Goal: Obtain resource: Download file/media

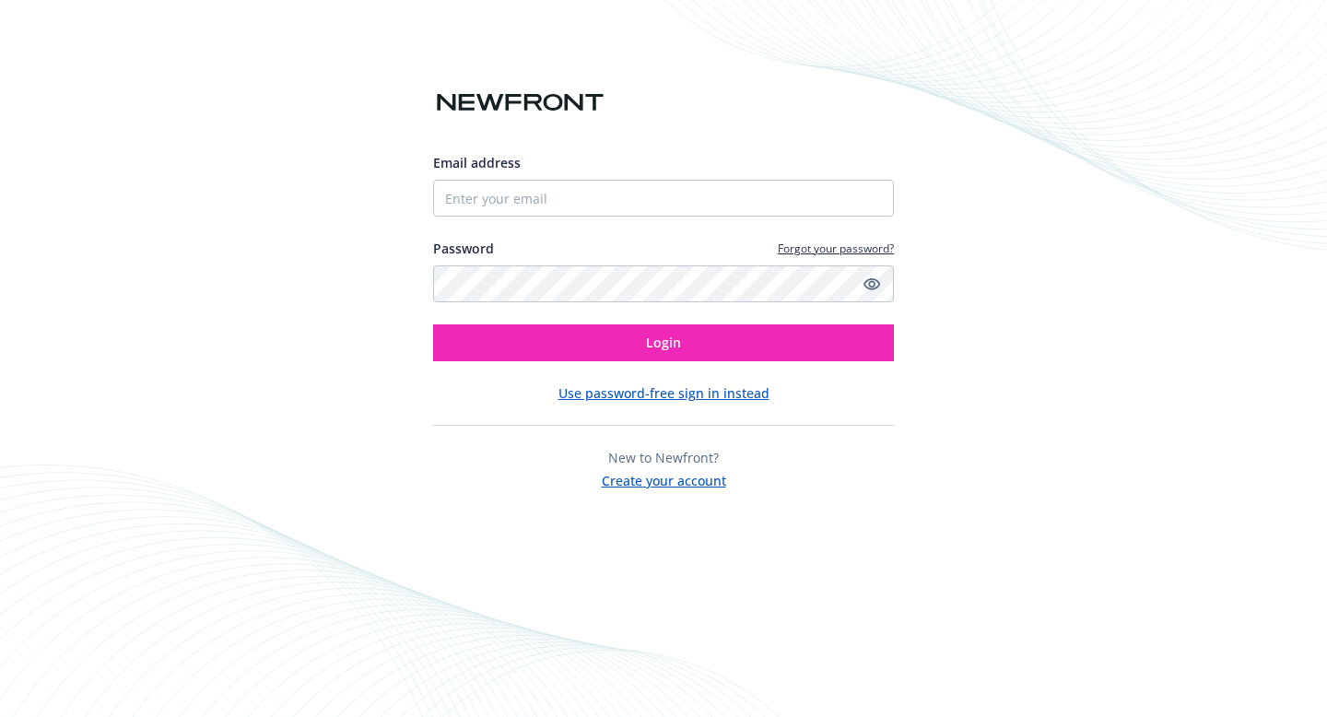
click at [731, 398] on button "Use password-free sign in instead" at bounding box center [663, 392] width 211 height 19
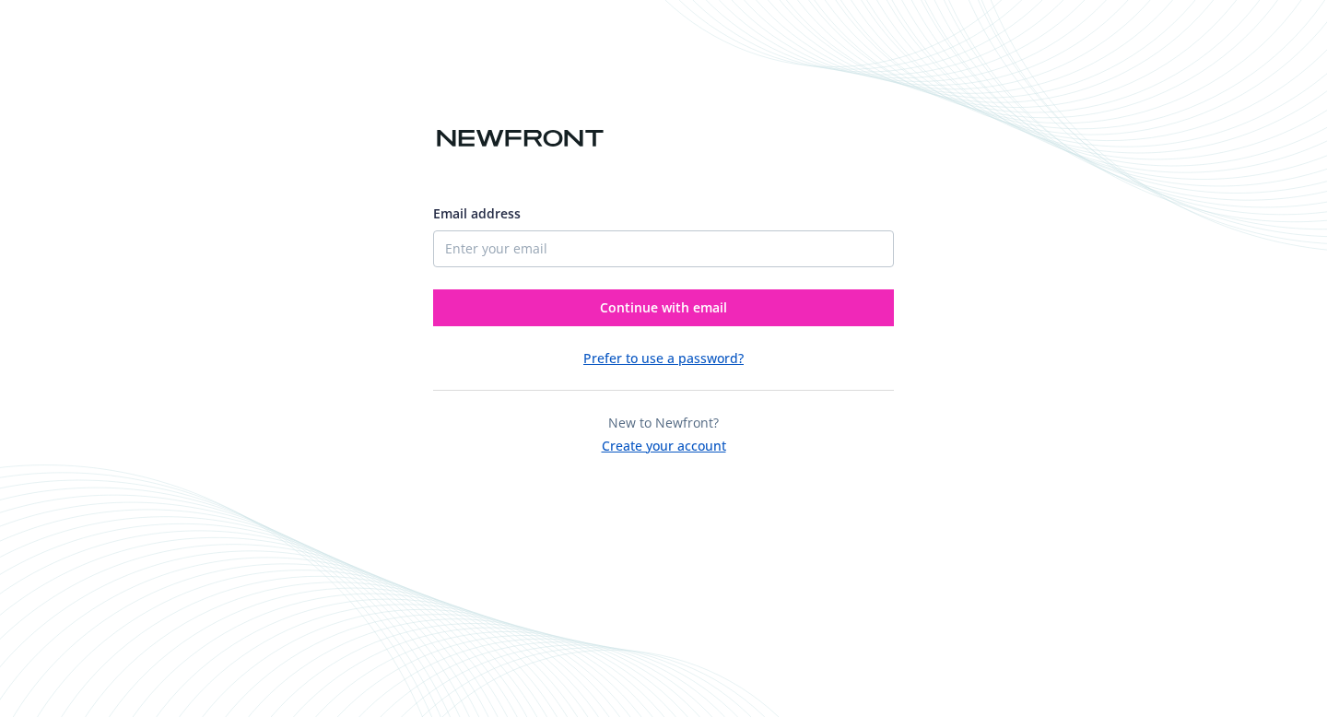
click at [685, 267] on div "Email address Continue with email" at bounding box center [663, 257] width 461 height 137
click at [687, 261] on input "Email address" at bounding box center [663, 248] width 461 height 37
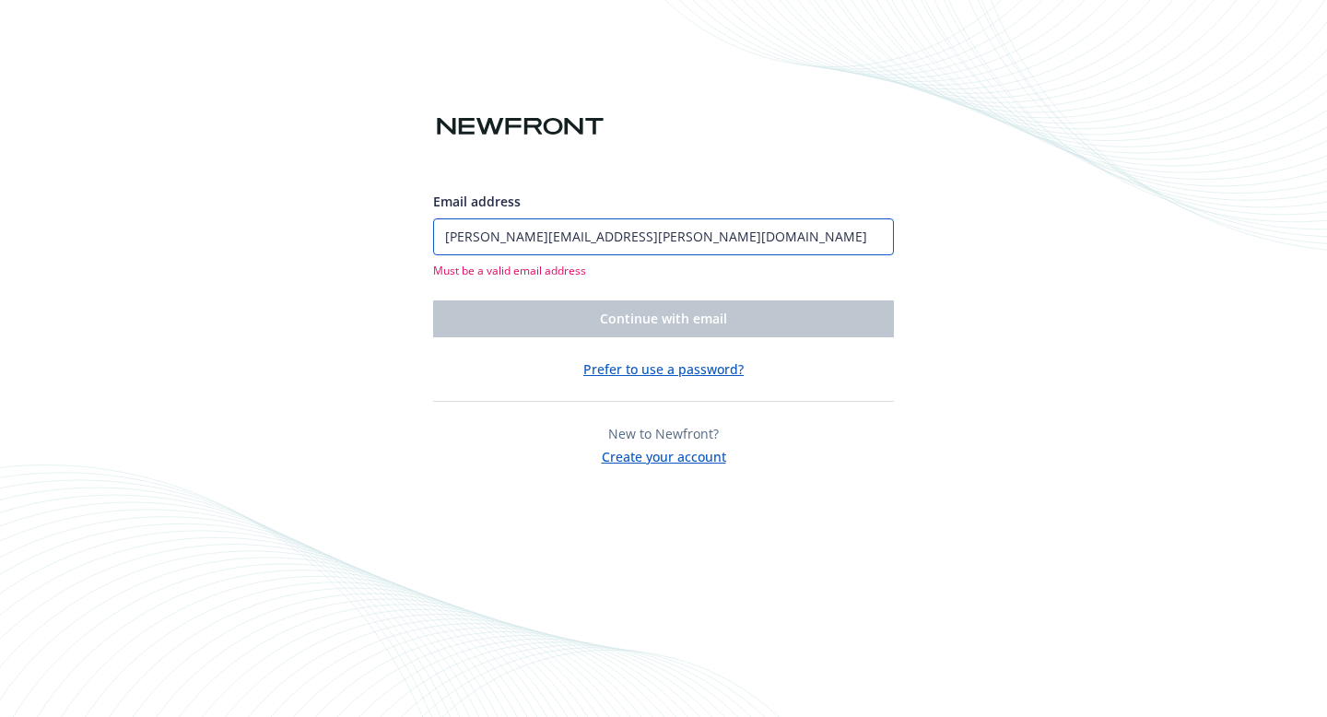
type input "[PERSON_NAME][EMAIL_ADDRESS][PERSON_NAME][DOMAIN_NAME]"
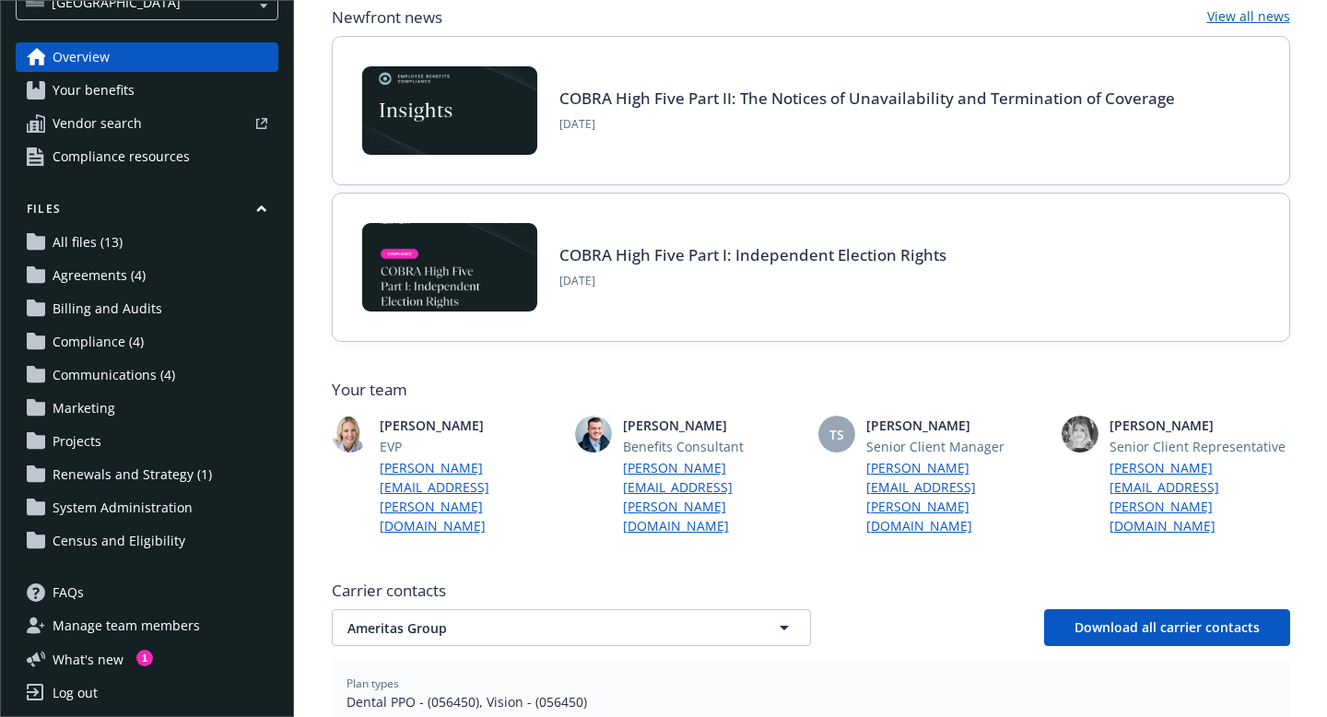
scroll to position [98, 0]
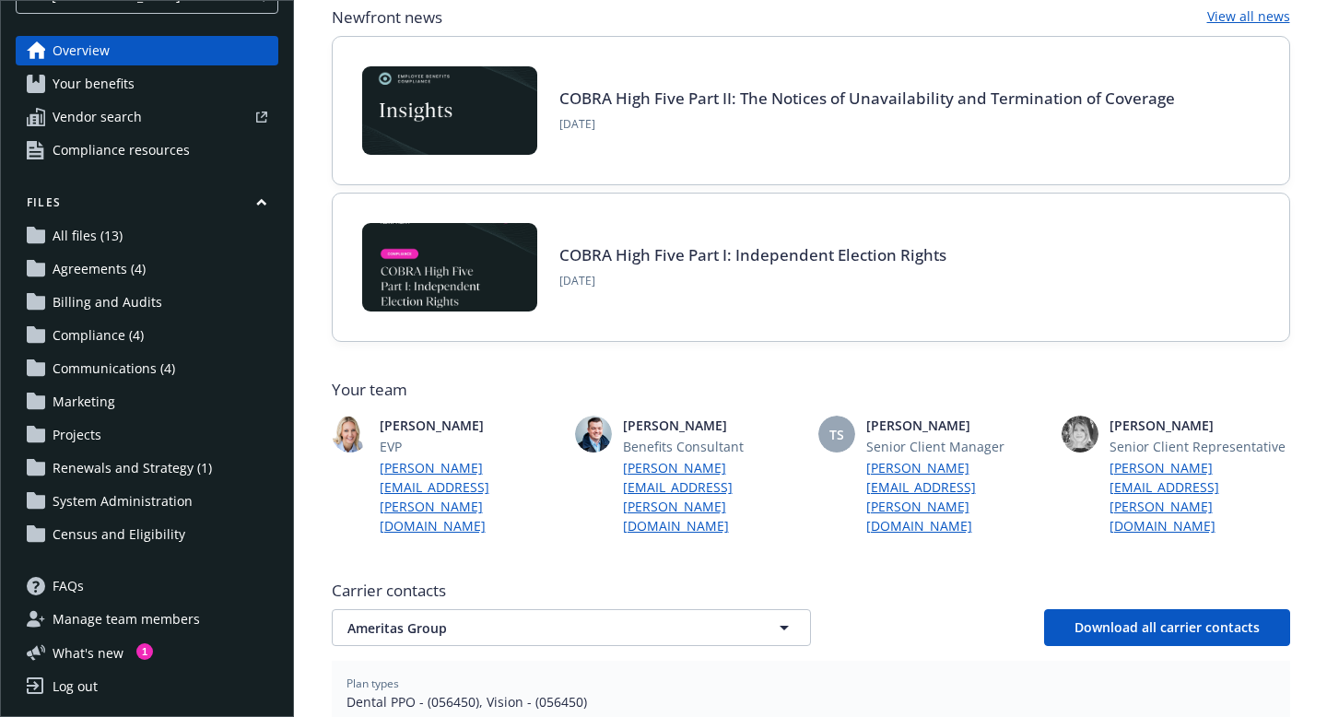
click at [139, 367] on span "Communications (4)" at bounding box center [114, 368] width 123 height 29
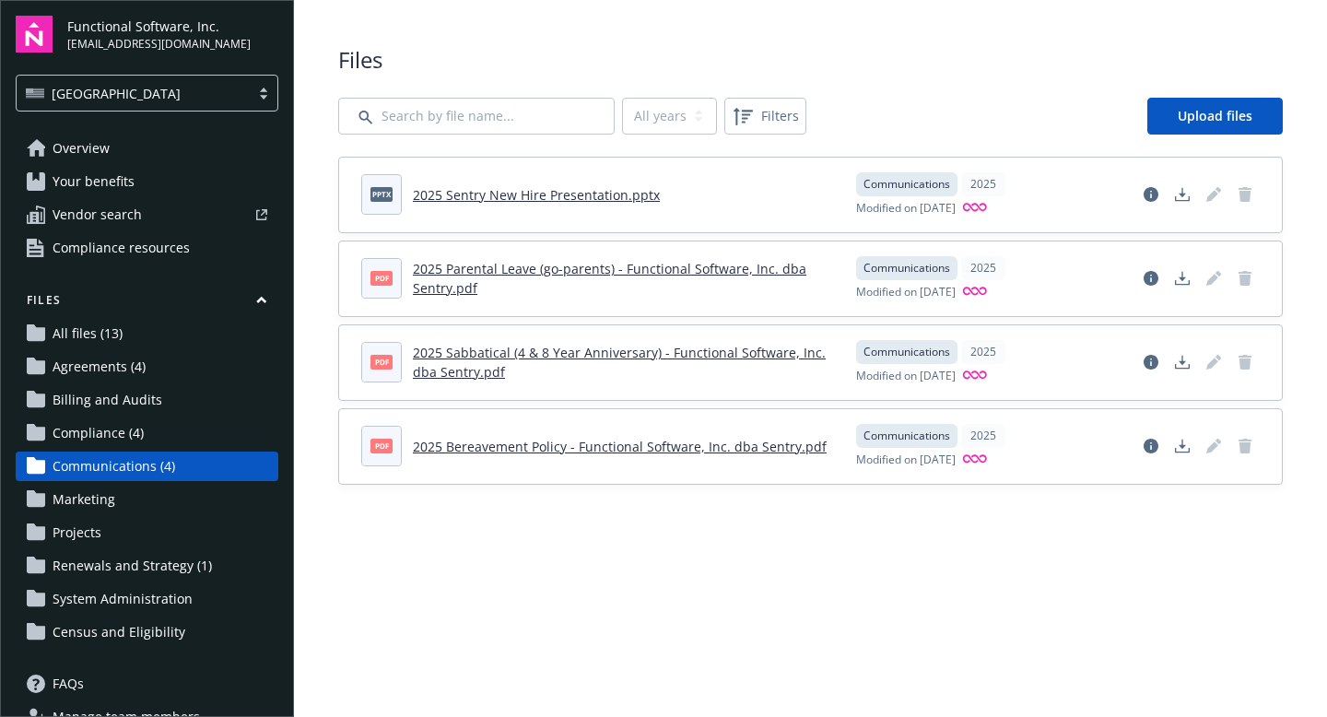
click at [129, 501] on link "Marketing" at bounding box center [147, 499] width 263 height 29
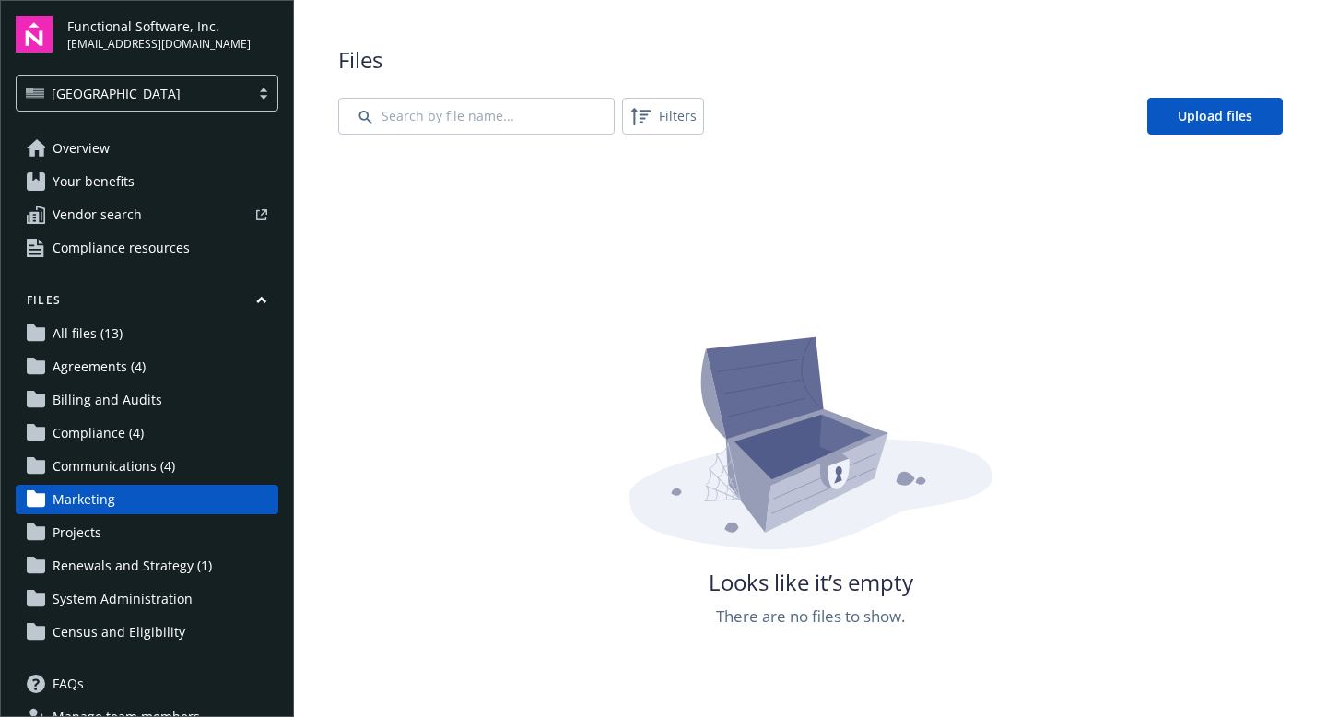
click at [131, 525] on link "Projects" at bounding box center [147, 532] width 263 height 29
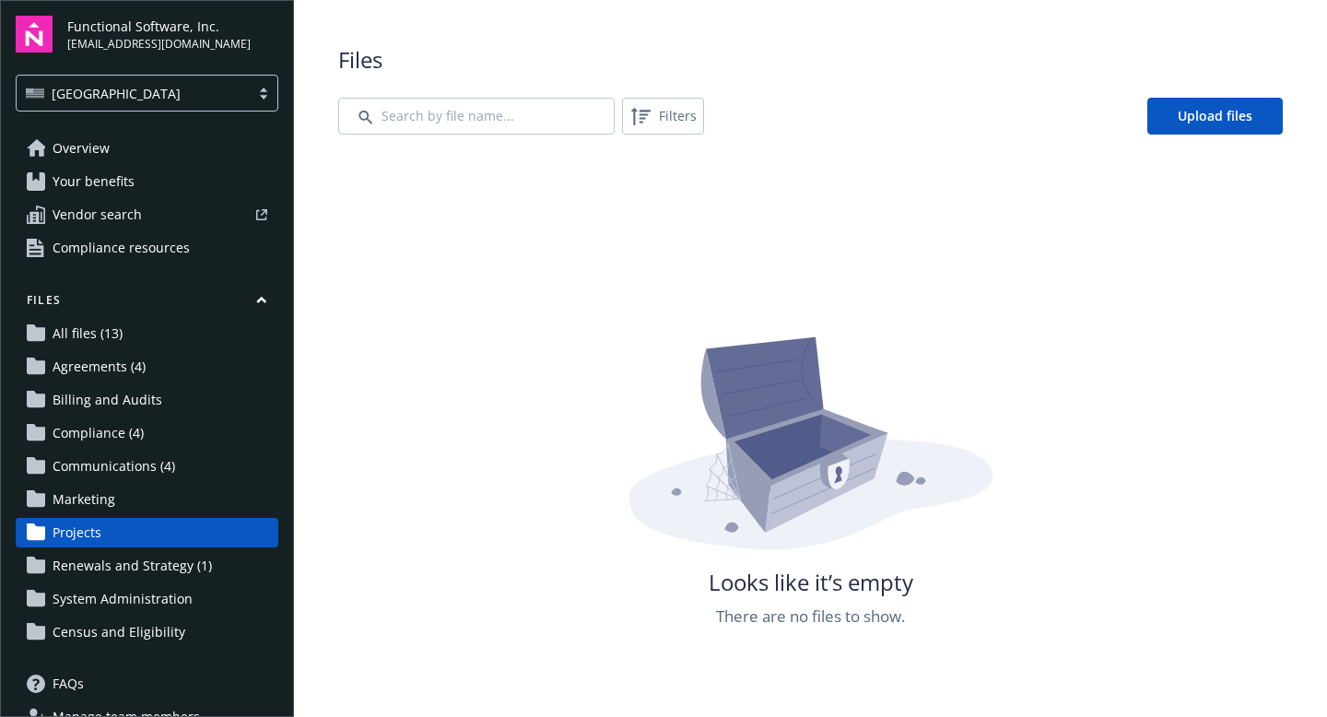
click at [138, 558] on span "Renewals and Strategy (1)" at bounding box center [132, 565] width 159 height 29
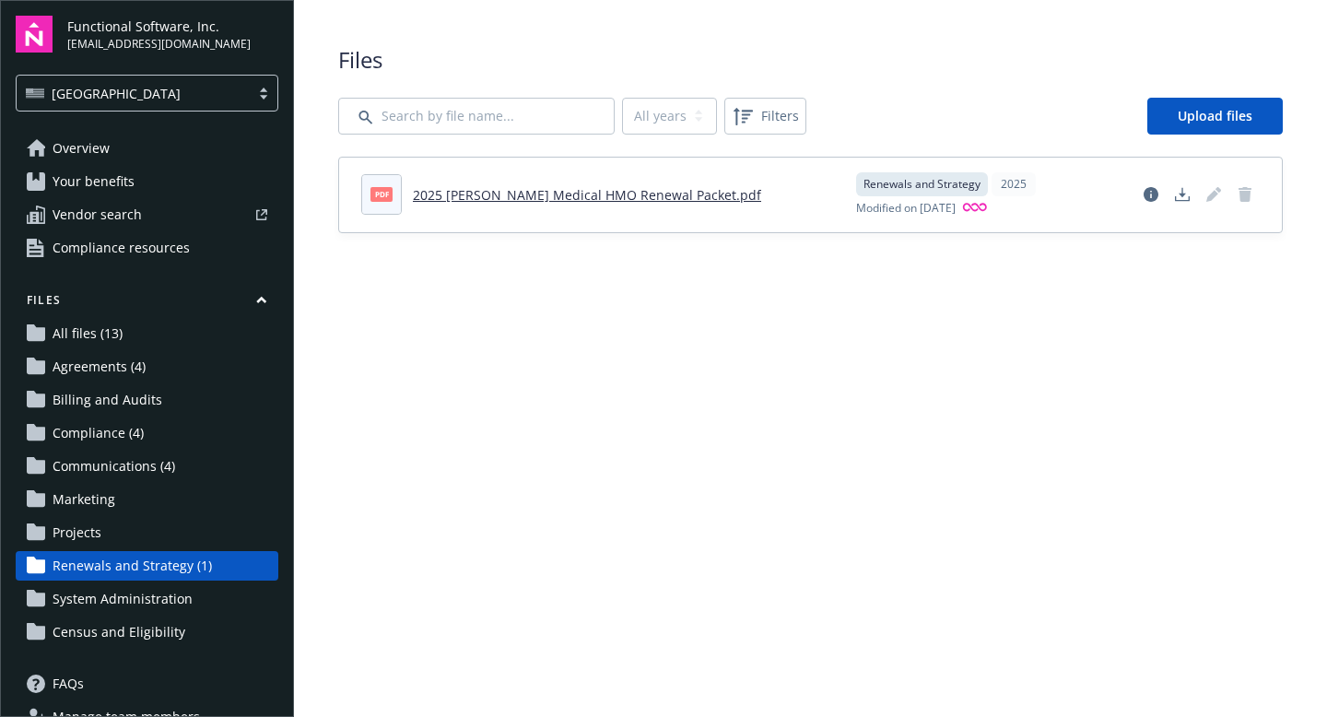
click at [140, 588] on span "System Administration" at bounding box center [123, 598] width 140 height 29
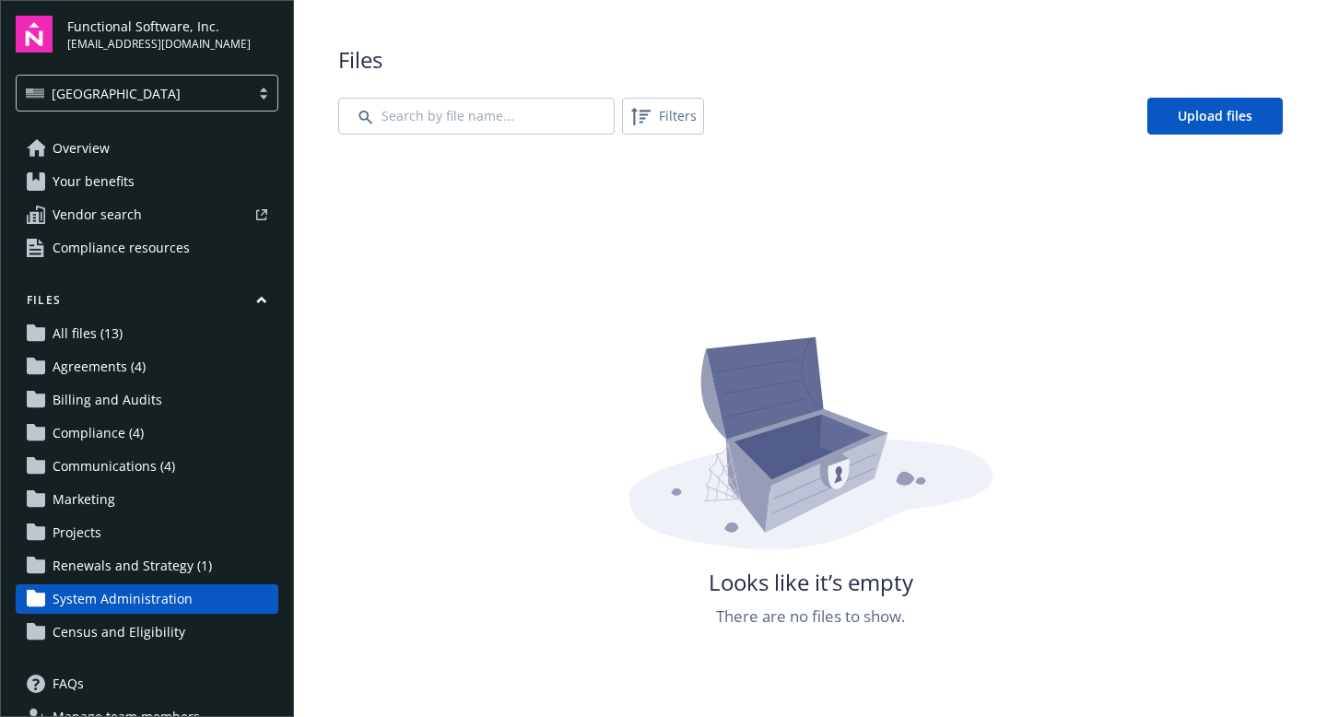
click at [138, 629] on span "Census and Eligibility" at bounding box center [119, 631] width 133 height 29
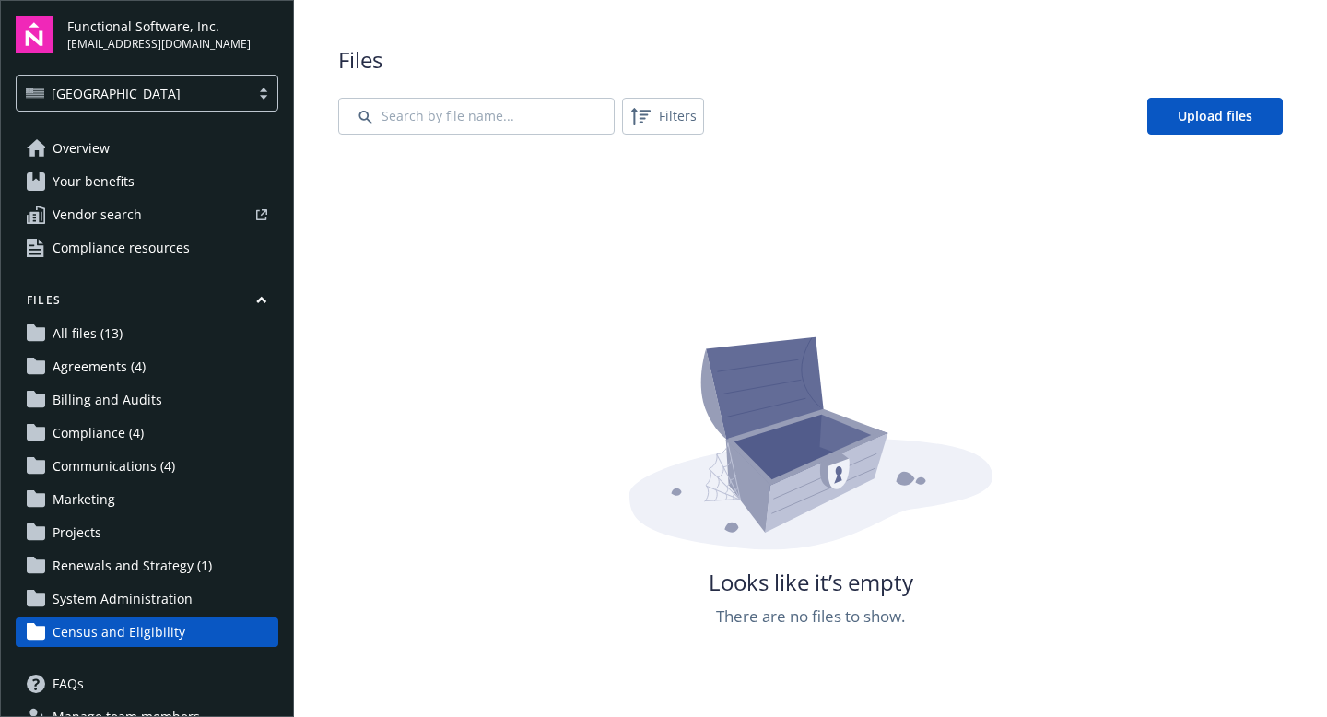
scroll to position [98, 0]
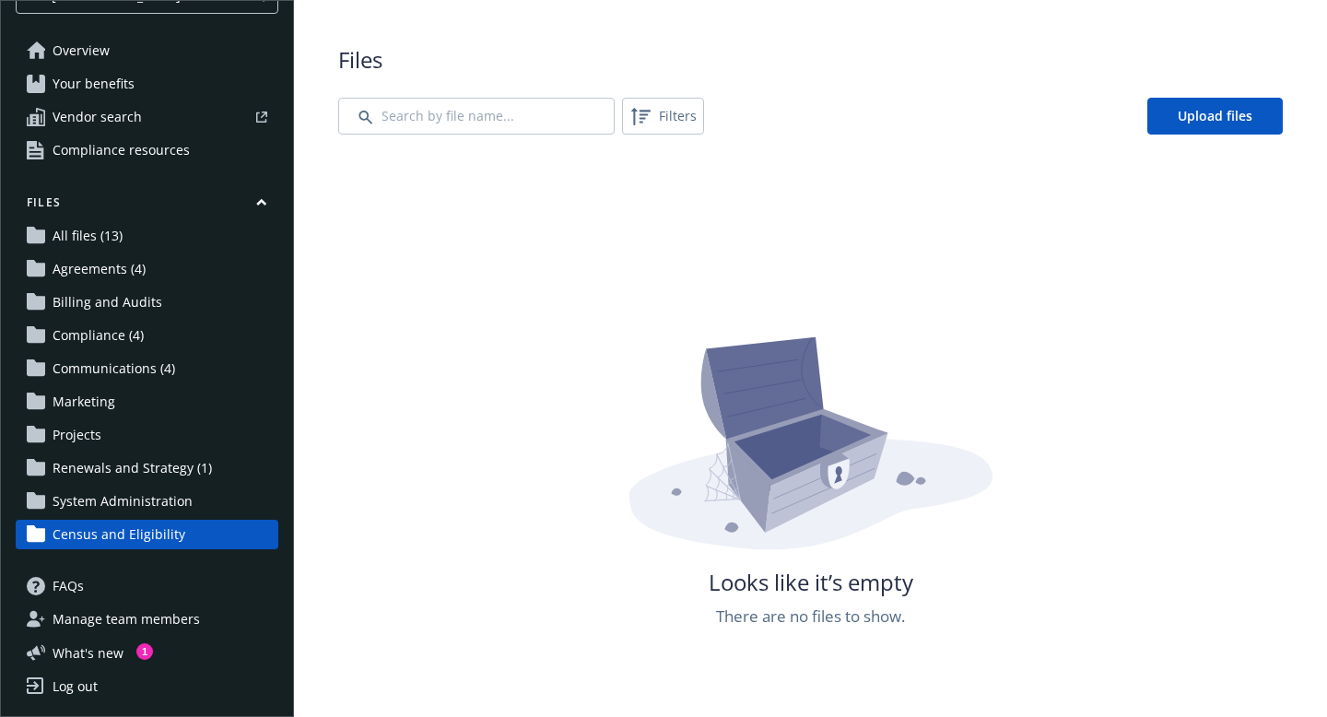
click at [125, 263] on span "Agreements (4)" at bounding box center [99, 268] width 93 height 29
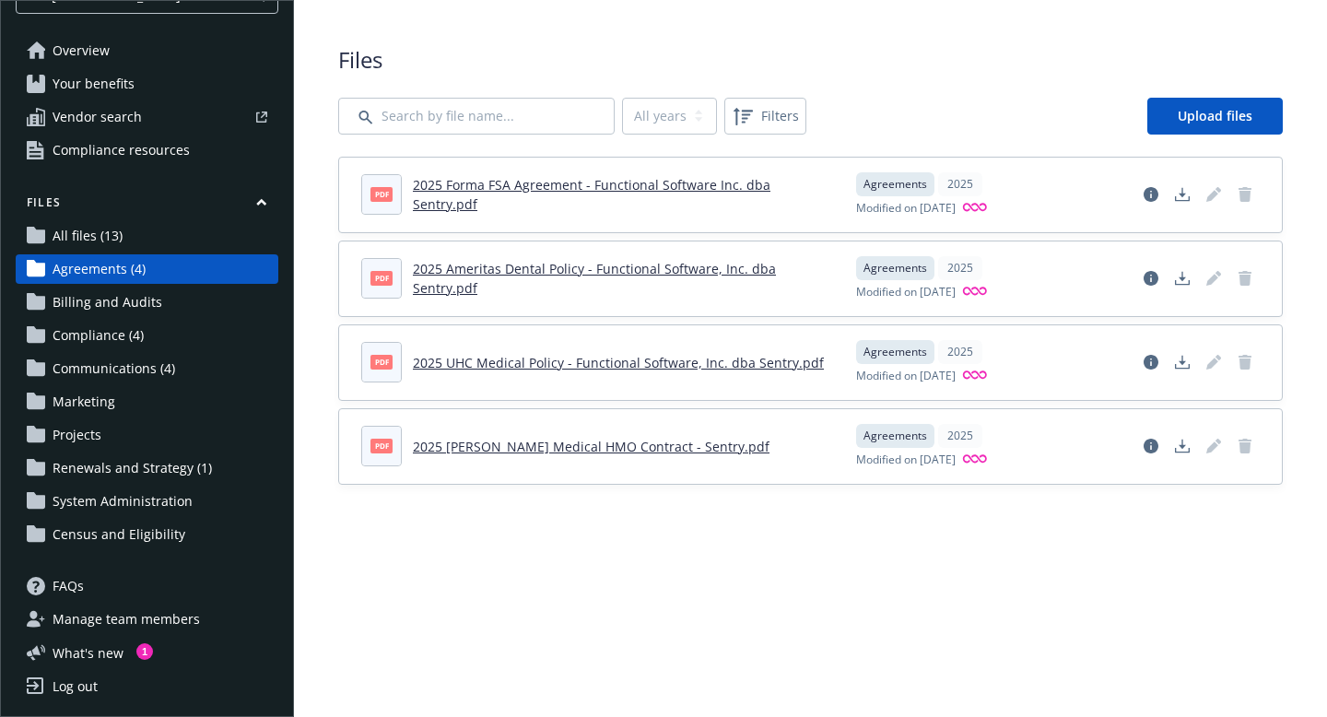
click at [120, 235] on span "All files (13)" at bounding box center [88, 235] width 70 height 29
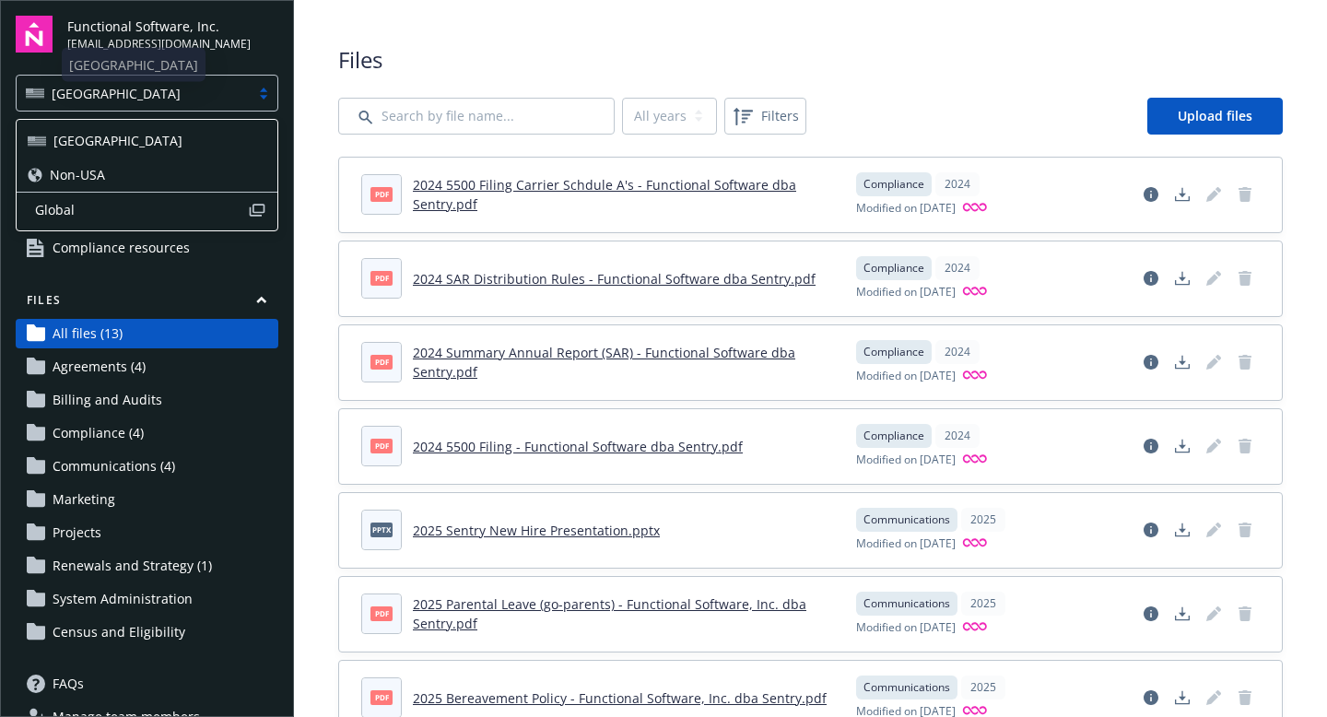
click at [174, 82] on div "[GEOGRAPHIC_DATA]" at bounding box center [133, 93] width 233 height 23
click at [215, 454] on link "Communications (4)" at bounding box center [147, 466] width 263 height 29
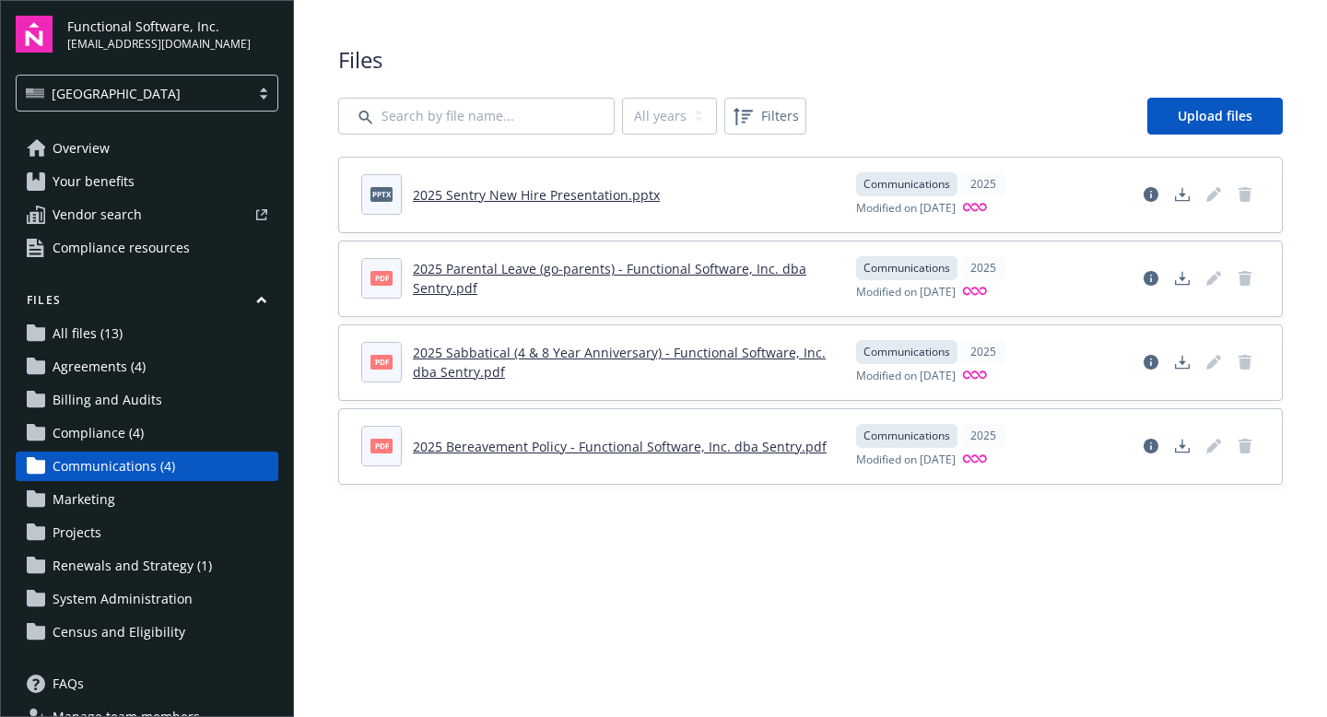
click at [200, 492] on link "Marketing" at bounding box center [147, 499] width 263 height 29
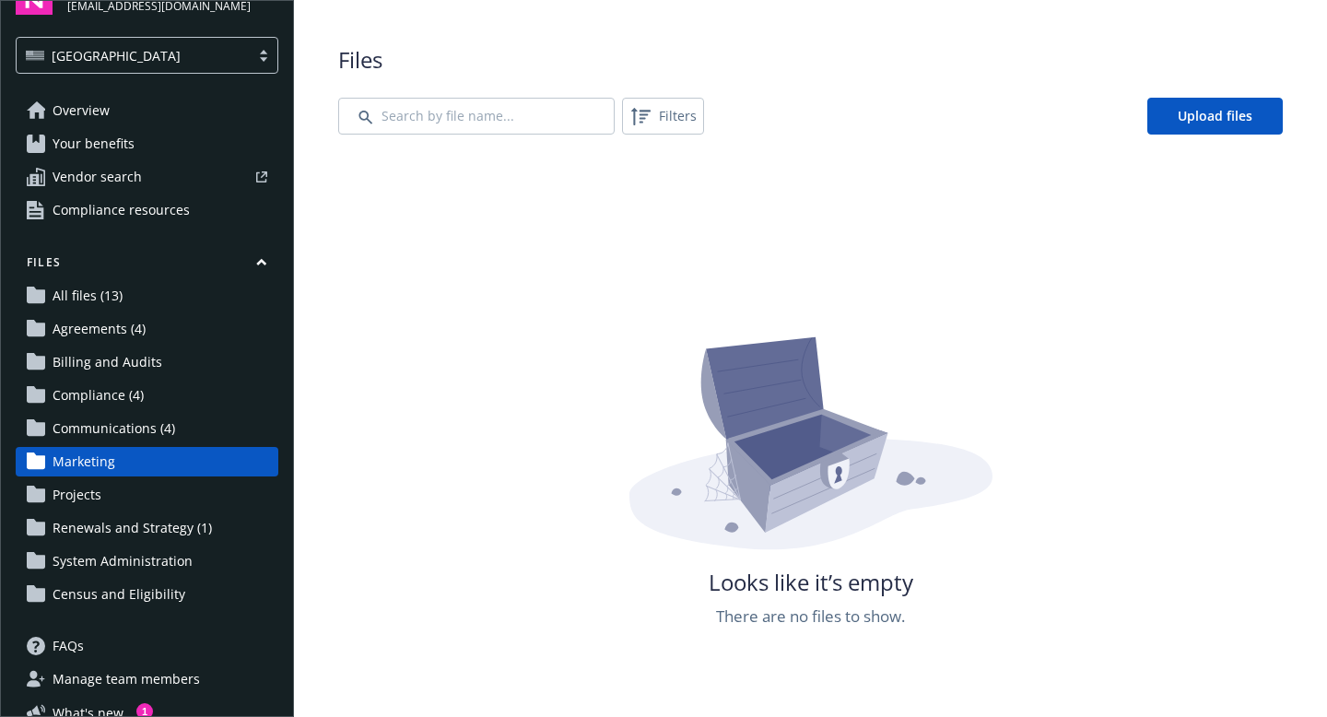
scroll to position [40, 0]
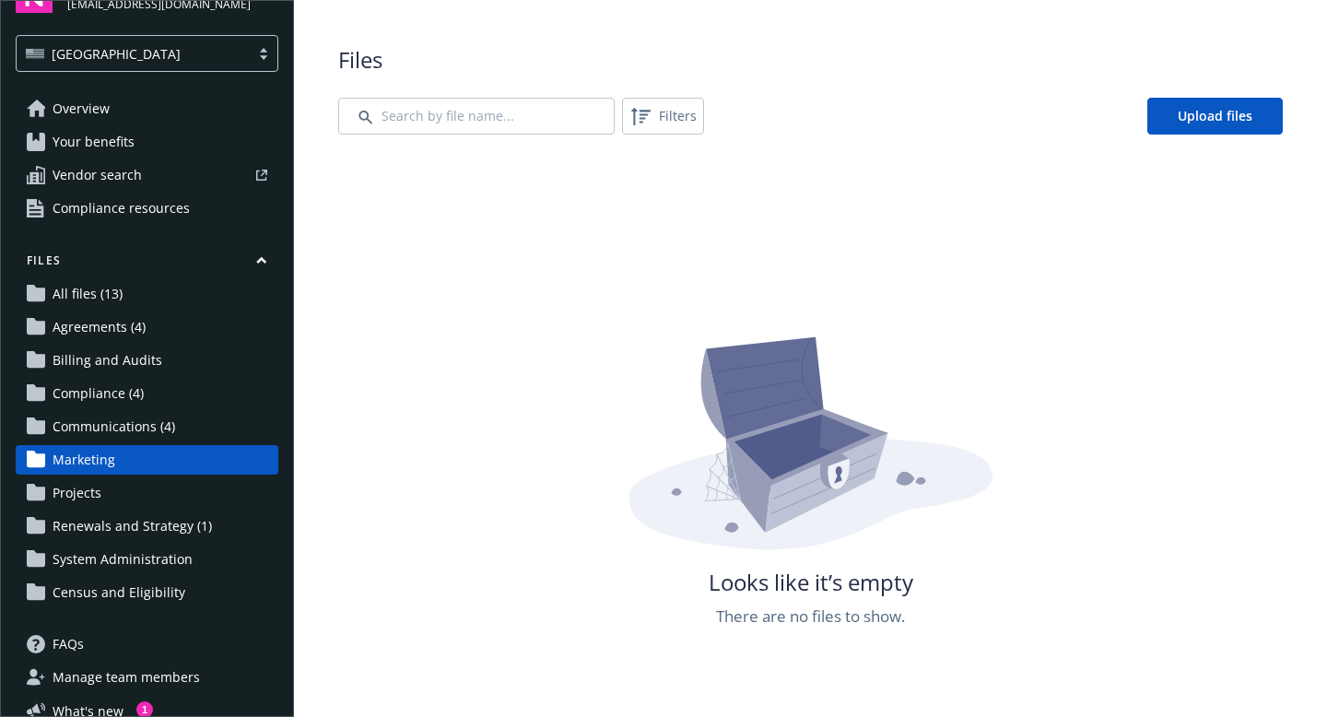
click at [200, 493] on link "Projects" at bounding box center [147, 492] width 263 height 29
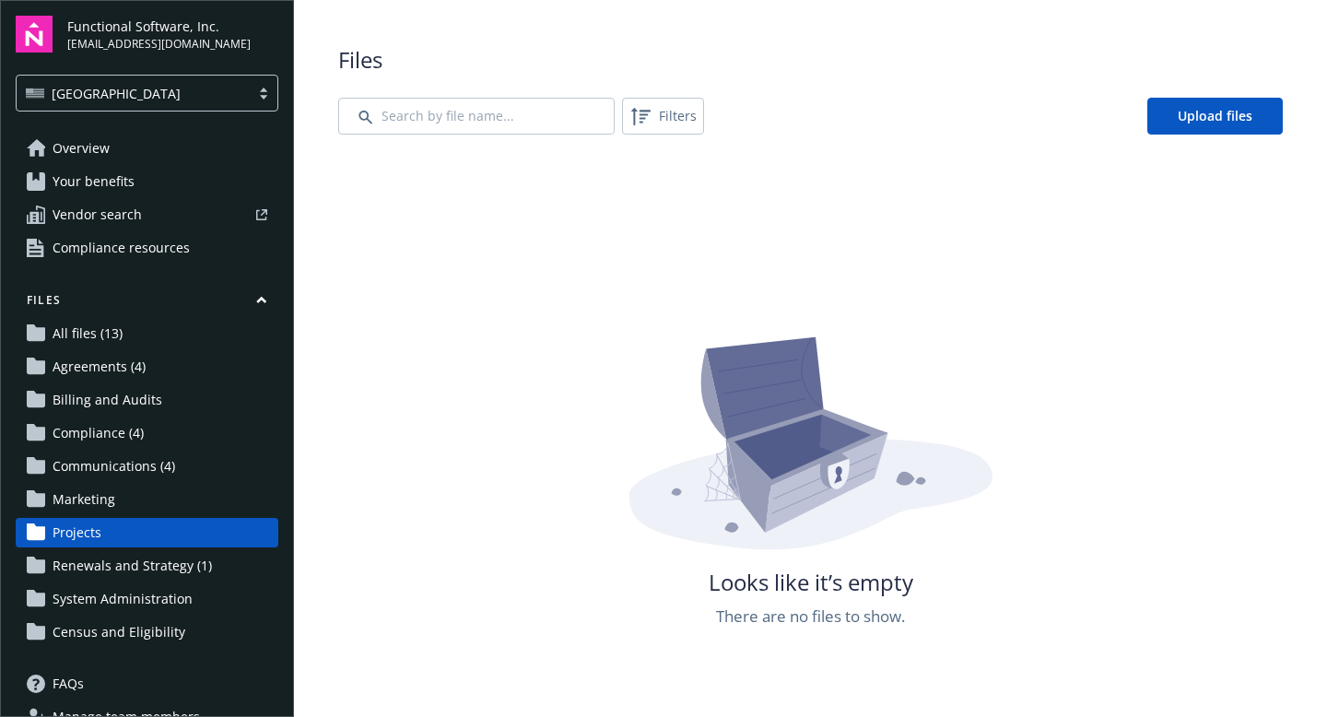
click at [136, 331] on link "All files (13)" at bounding box center [147, 333] width 263 height 29
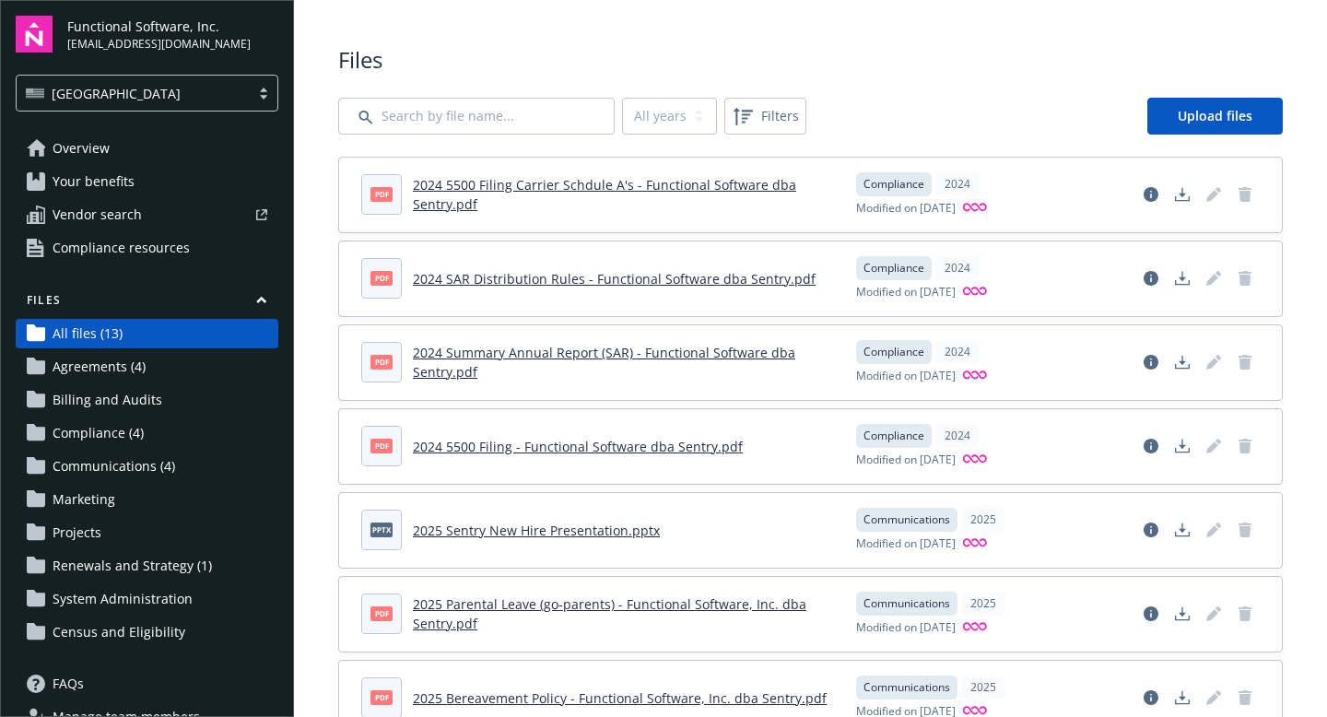
click at [447, 526] on link "2025 Sentry New Hire Presentation.pptx" at bounding box center [536, 531] width 247 height 18
